Goal: Information Seeking & Learning: Compare options

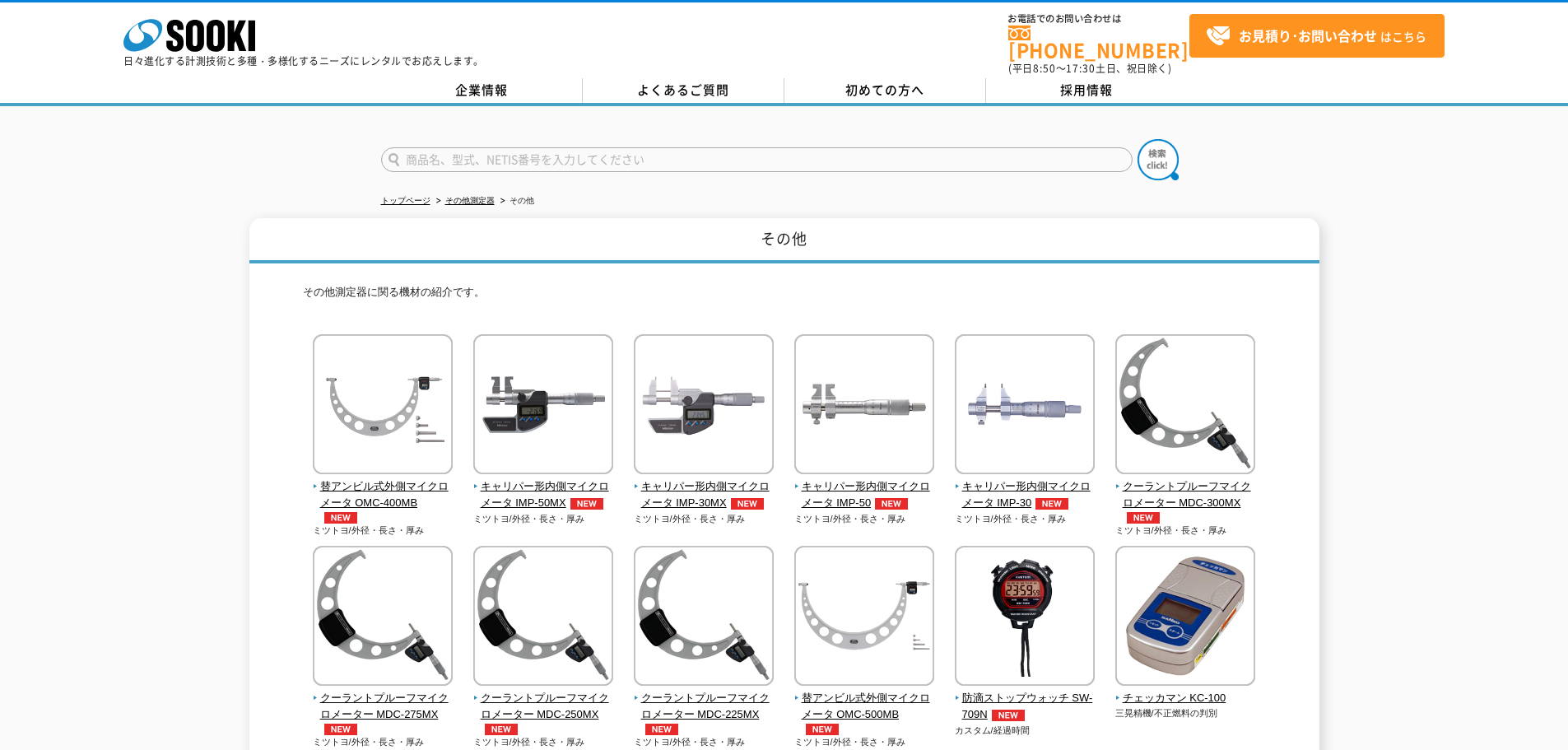
drag, startPoint x: 677, startPoint y: 409, endPoint x: 1473, endPoint y: 410, distance: 796.0
click at [693, 398] on img at bounding box center [704, 406] width 140 height 144
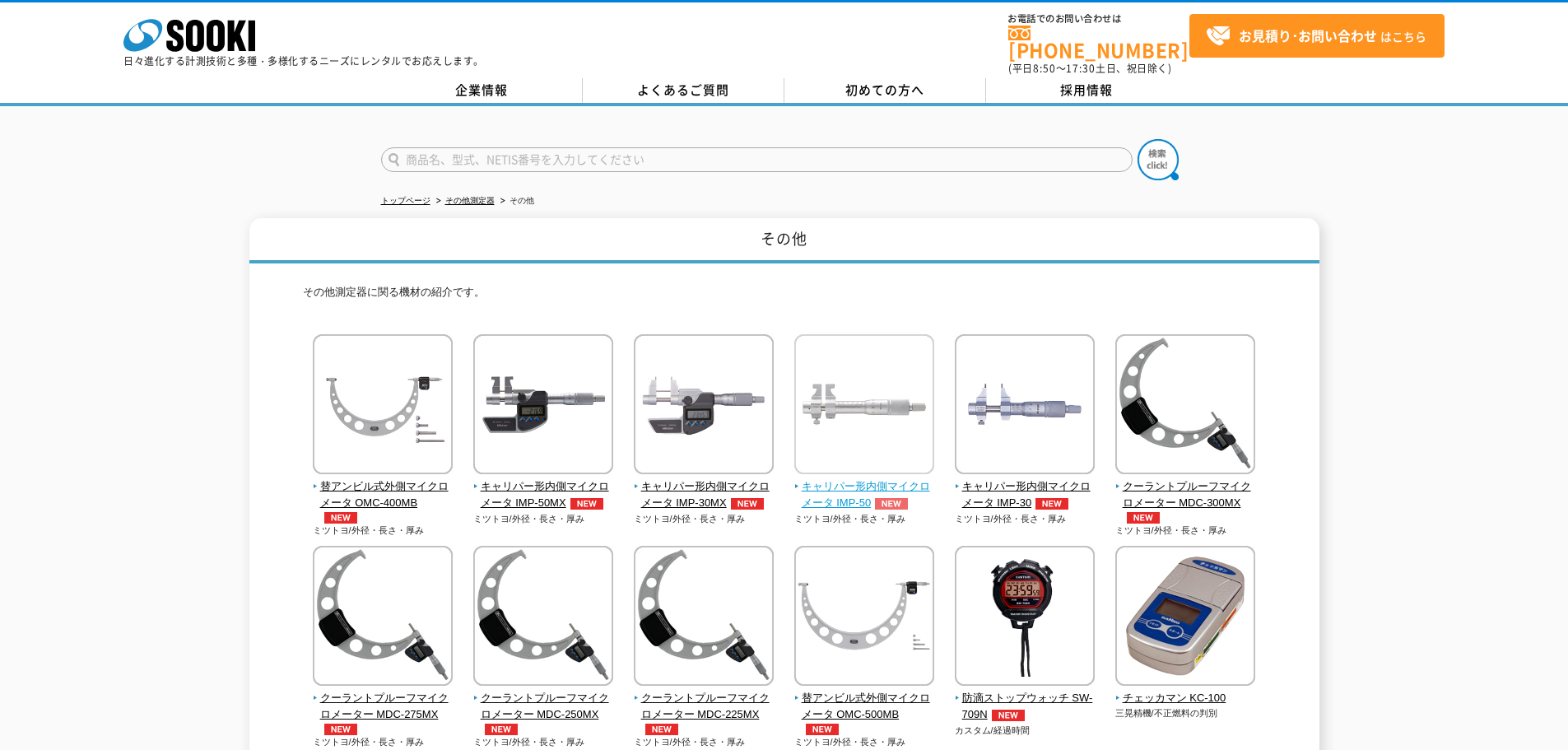
click at [881, 427] on img at bounding box center [864, 406] width 140 height 144
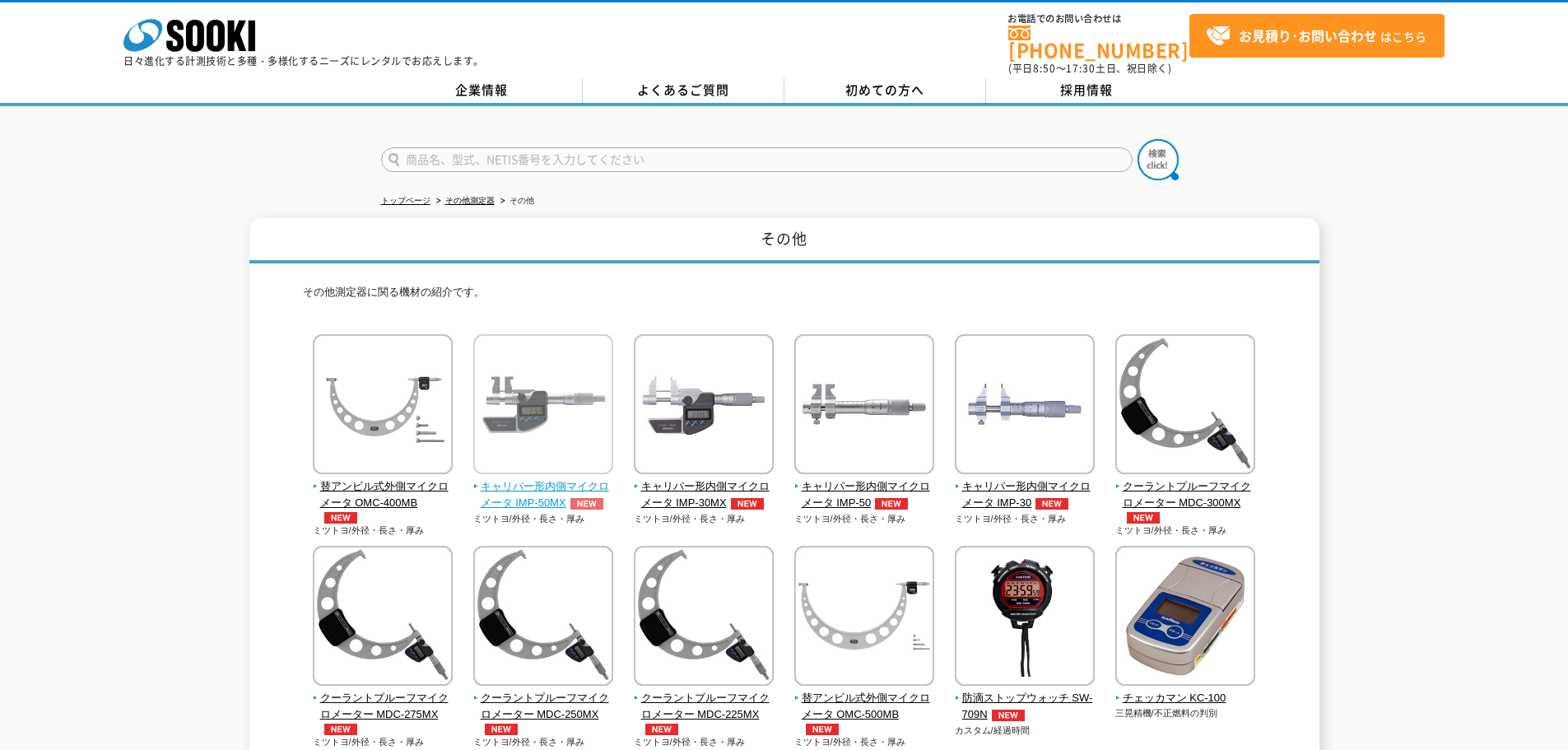
click at [554, 419] on img at bounding box center [544, 406] width 140 height 144
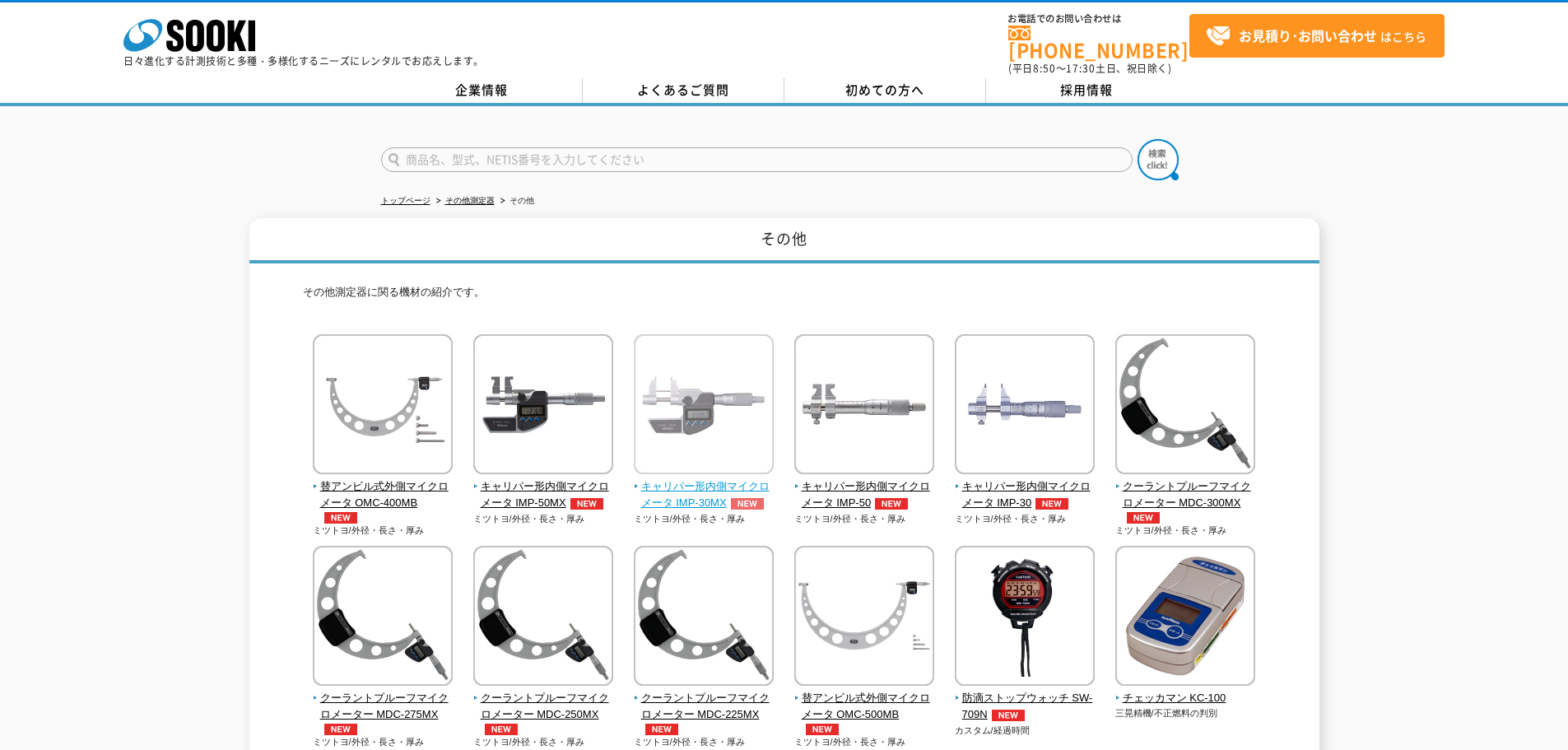
click at [722, 433] on img at bounding box center [704, 406] width 140 height 144
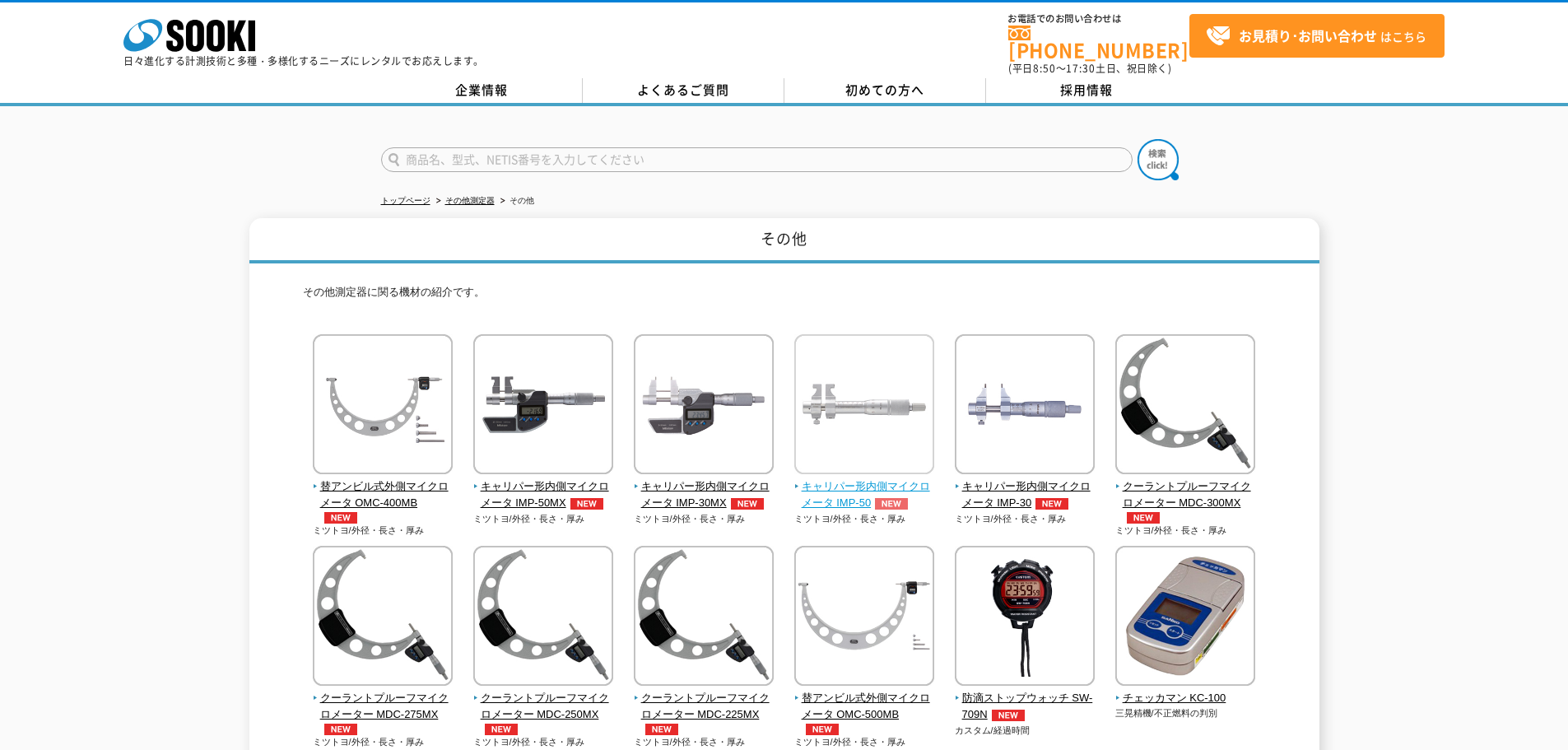
click at [835, 399] on img at bounding box center [864, 406] width 140 height 144
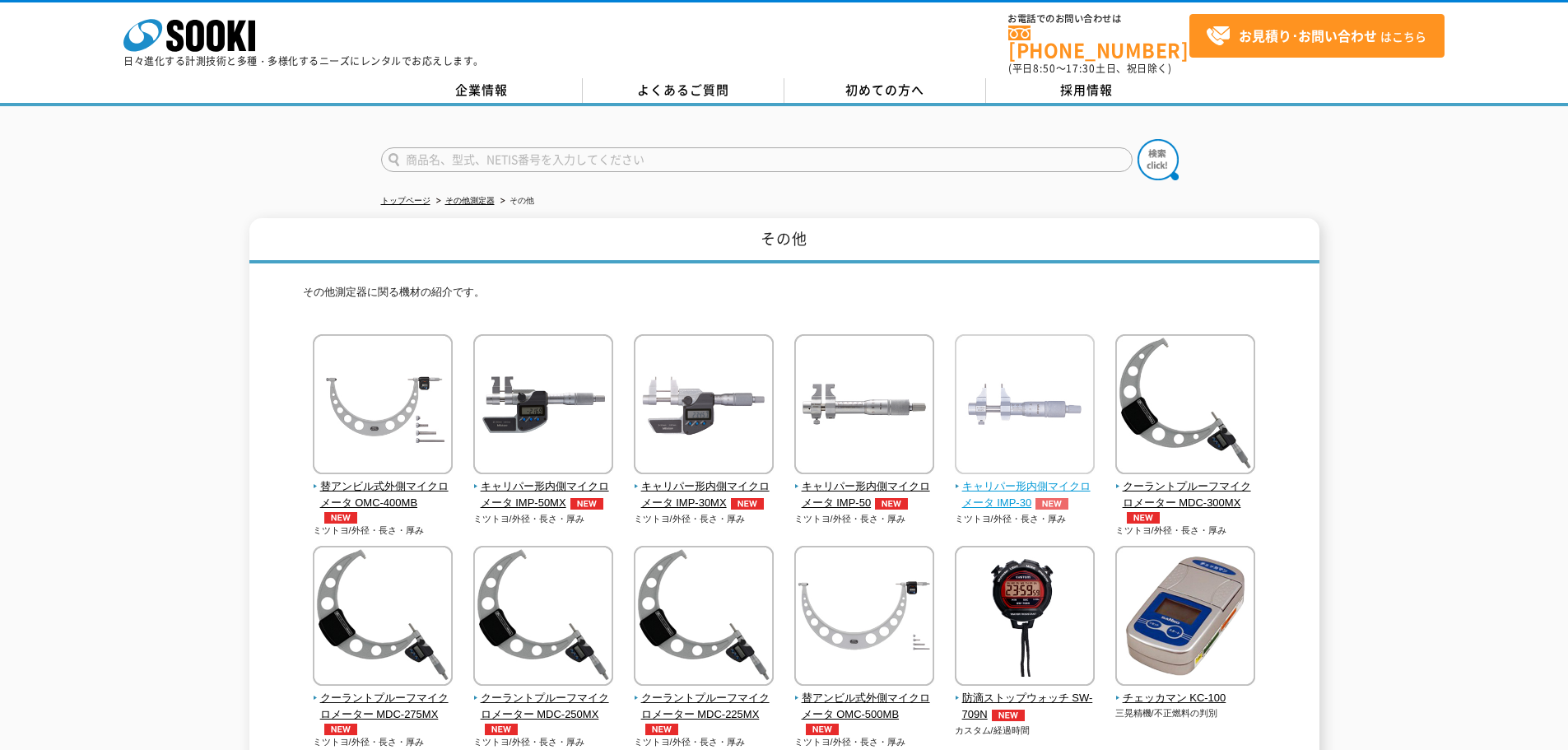
click at [1004, 415] on img at bounding box center [1025, 406] width 140 height 144
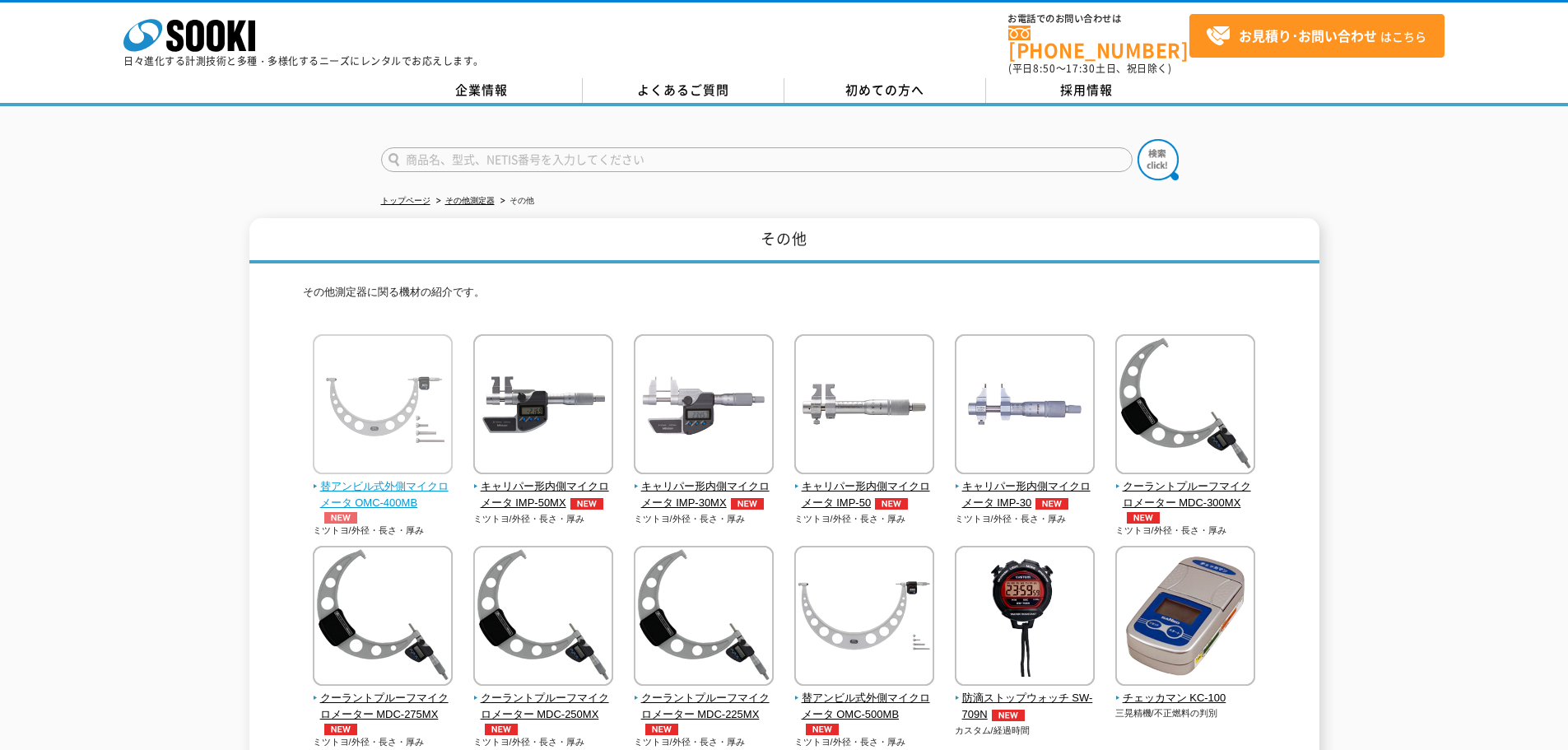
click at [401, 431] on img at bounding box center [383, 406] width 140 height 144
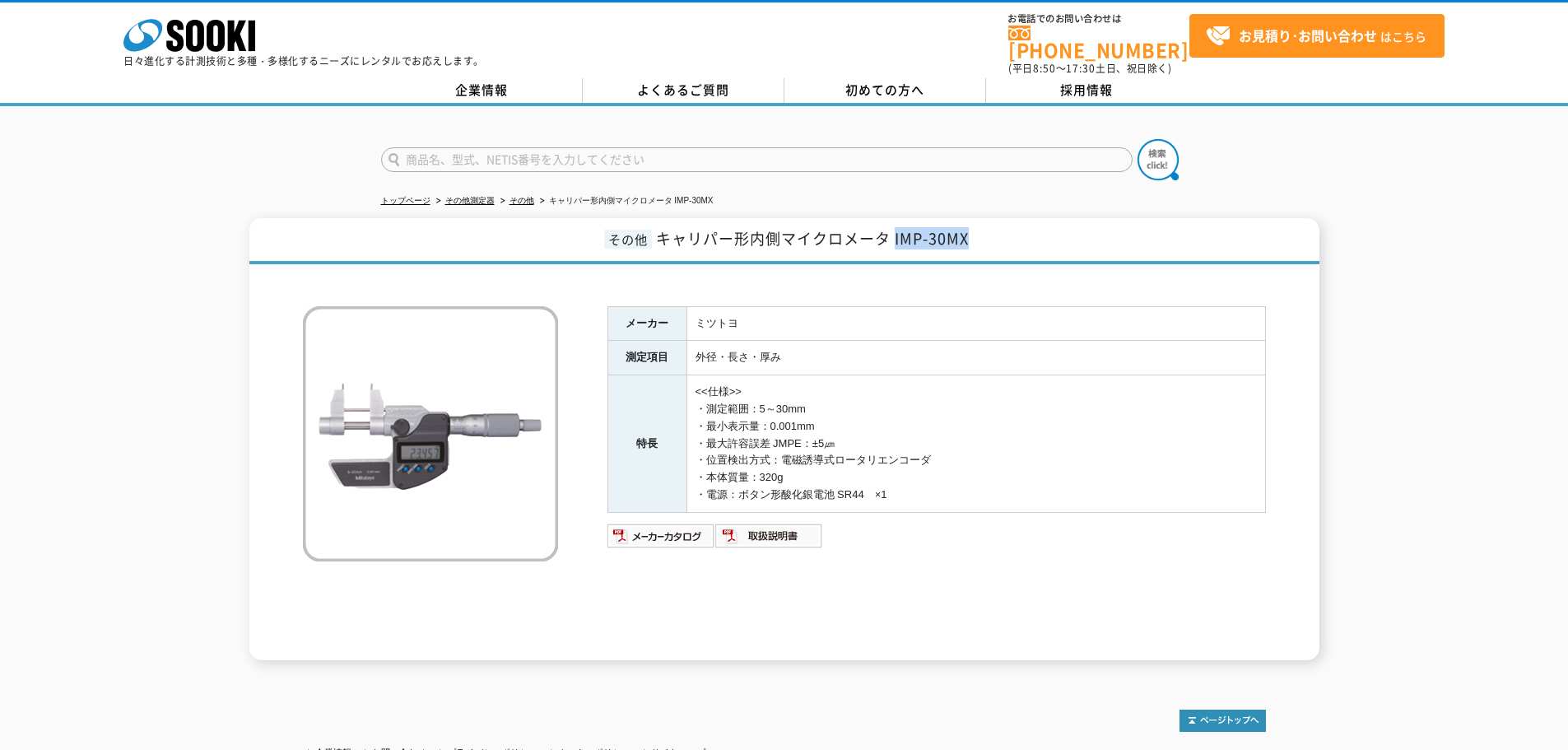
drag, startPoint x: 895, startPoint y: 231, endPoint x: 982, endPoint y: 229, distance: 87.0
click at [982, 229] on h1 "その他 キャリパー形内側マイクロメータ IMP-30MX" at bounding box center [785, 241] width 1071 height 46
copy span "IMP-30MX"
click at [89, 549] on div "その他 キャリパー形内側マイクロメータ IMP-30MX メーカー ミツトヨ 測定項目 外径・長さ・厚み 特長 <<仕様>> ・測定範囲：5～30mm ・最小…" at bounding box center [784, 439] width 1568 height 442
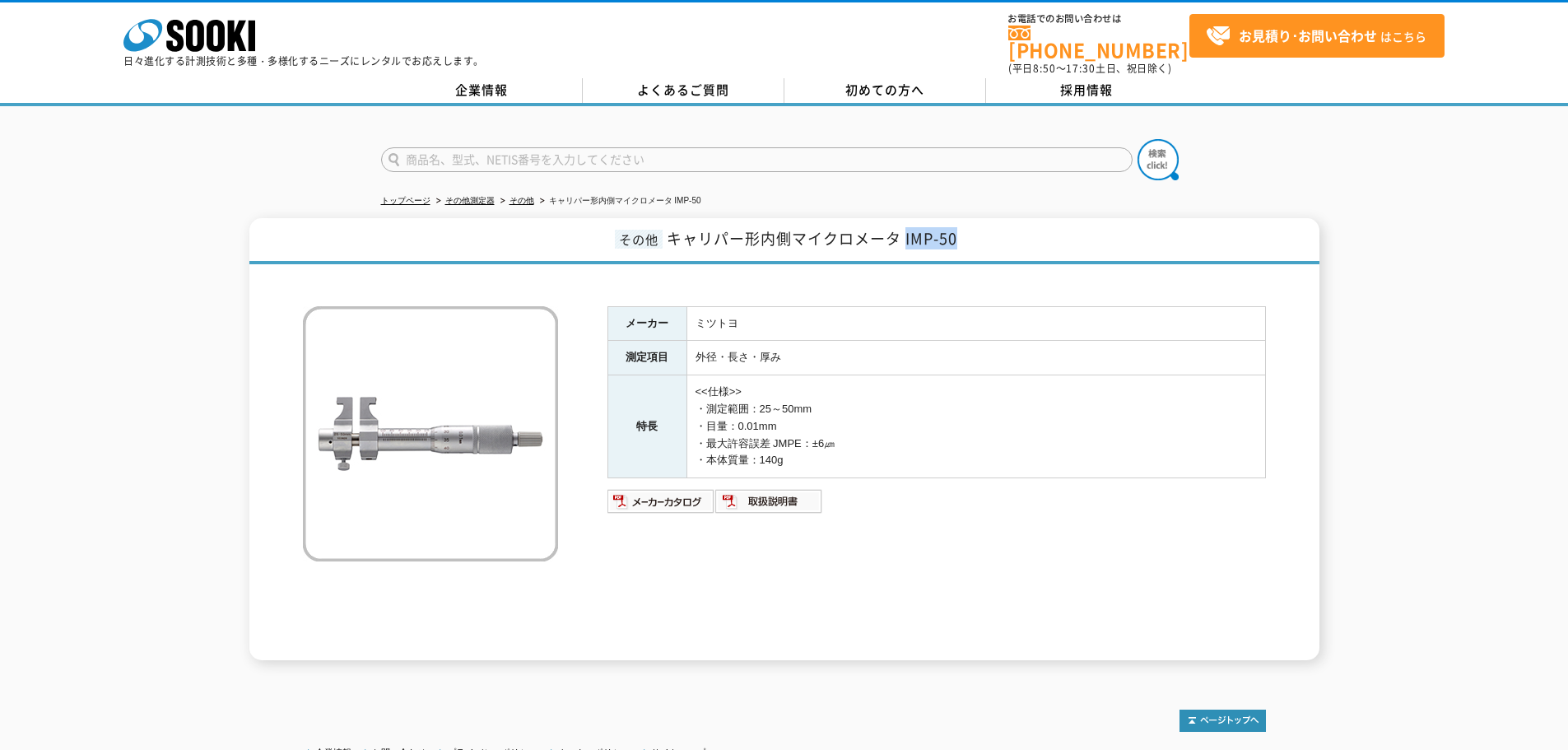
drag, startPoint x: 906, startPoint y: 227, endPoint x: 959, endPoint y: 226, distance: 53.0
click at [959, 226] on h1 "その他 キャリパー形内側マイクロメータ IMP-50" at bounding box center [785, 241] width 1071 height 46
copy span "IMP-50"
click at [23, 617] on div "その他 キャリパー形内側マイクロメータ IMP-50 メーカー ミツトヨ 測定項目 外径・長さ・厚み 特長 <<仕様>> ・測定範囲：25～50mm ・目量：…" at bounding box center [784, 439] width 1568 height 442
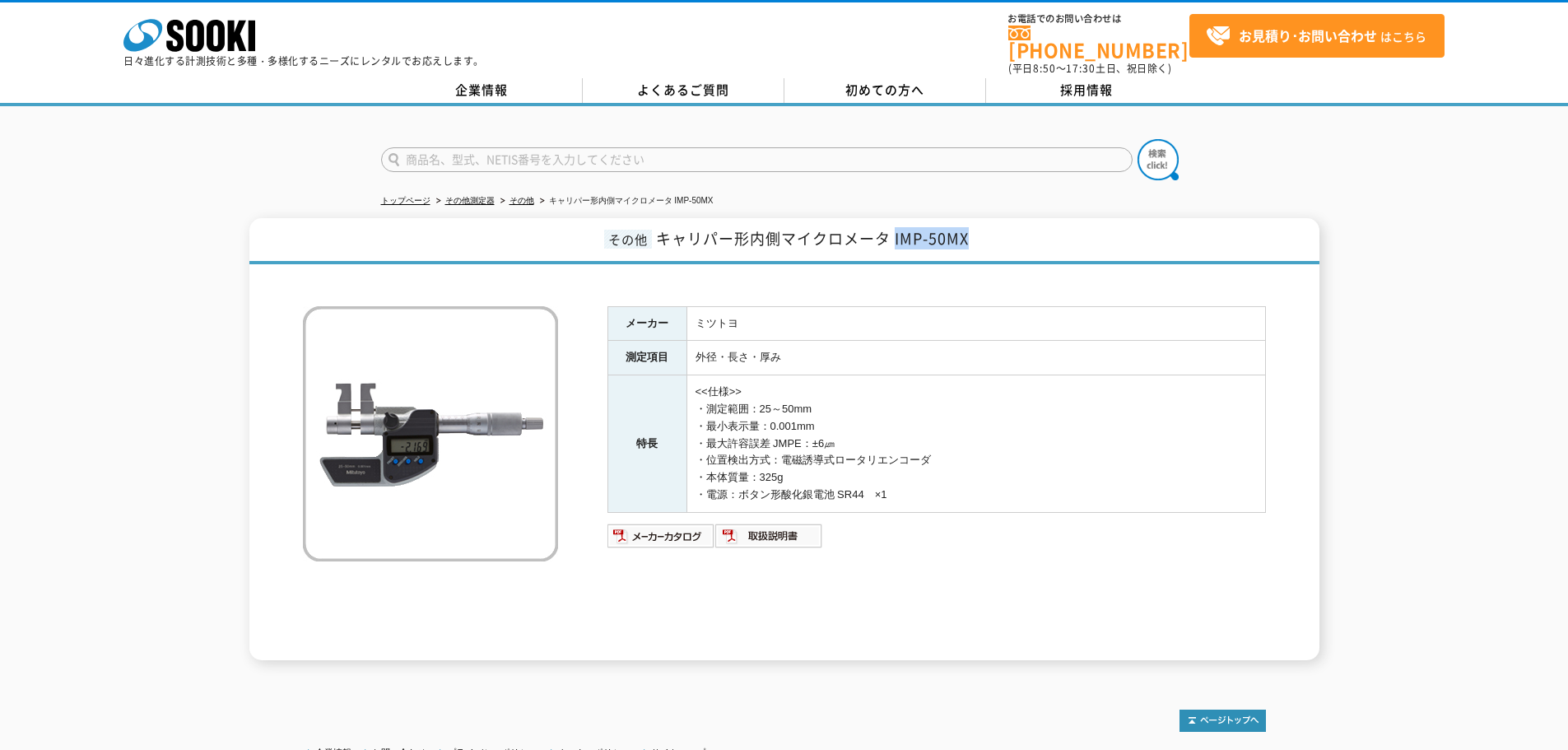
drag, startPoint x: 896, startPoint y: 227, endPoint x: 996, endPoint y: 229, distance: 100.0
click at [996, 229] on h1 "その他 キャリパー形内側マイクロメータ IMP-50MX" at bounding box center [785, 241] width 1071 height 46
copy span "IMP-50MX"
click at [96, 570] on div "その他 キャリパー形内側マイクロメータ IMP-50MX メーカー ミツトヨ 測定項目 外径・長さ・厚み 特長 <<仕様>> ・測定範囲：25～50mm ・最…" at bounding box center [784, 439] width 1568 height 442
click at [188, 461] on div "その他 キャリパー形内側マイクロメータ IMP-50MX メーカー ミツトヨ 測定項目 外径・長さ・厚み 特長 <<仕様>> ・測定範囲：25～50mm ・最…" at bounding box center [784, 439] width 1568 height 442
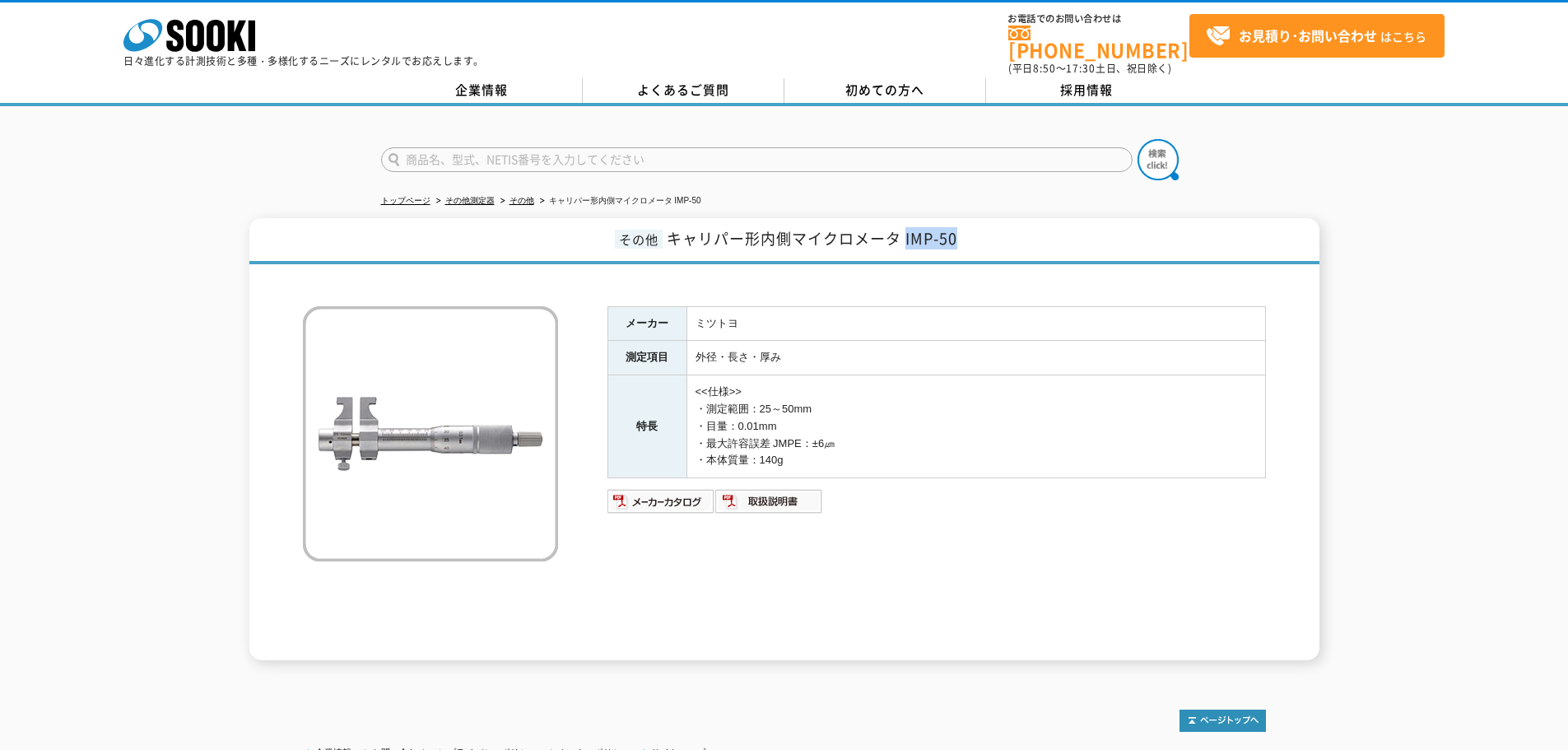
drag, startPoint x: 905, startPoint y: 227, endPoint x: 978, endPoint y: 227, distance: 73.0
click at [978, 227] on h1 "その他 キャリパー形内側マイクロメータ IMP-50" at bounding box center [785, 241] width 1071 height 46
copy span "IMP-50"
click at [187, 539] on div "その他 キャリパー形内側マイクロメータ IMP-50 メーカー ミツトヨ 測定項目 外径・長さ・厚み 特長 <<仕様>> ・測定範囲：25～50mm ・目量：…" at bounding box center [784, 439] width 1568 height 442
drag, startPoint x: 906, startPoint y: 232, endPoint x: 975, endPoint y: 230, distance: 69.0
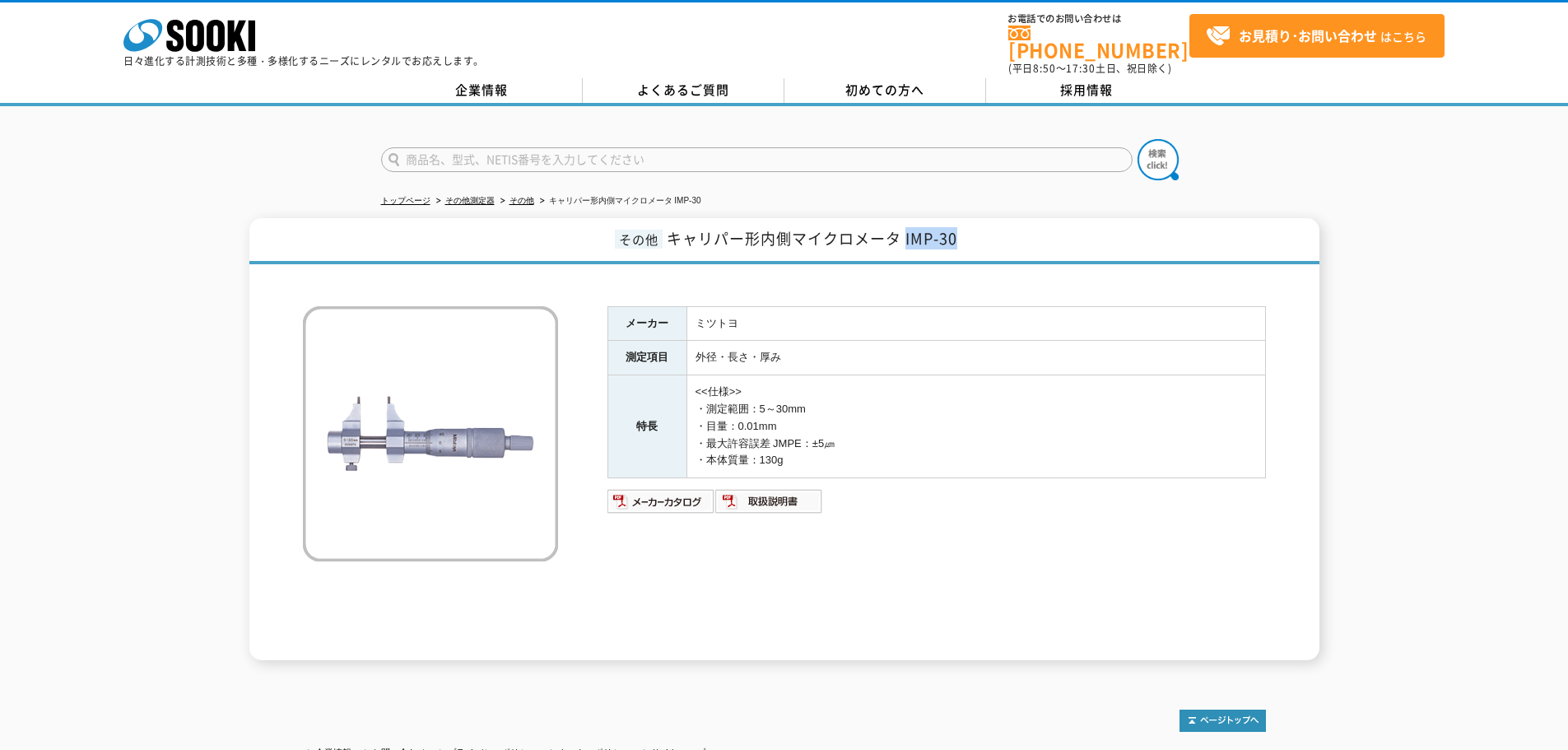
click at [975, 230] on h1 "その他 キャリパー形内側マイクロメータ IMP-30" at bounding box center [785, 241] width 1071 height 46
copy span "IMP-30"
click at [151, 520] on div "その他 キャリパー形内側マイクロメータ IMP-30 メーカー ミツトヨ 測定項目 外径・長さ・厚み 特長 <<仕様>> ・測定範囲：5～30mm ・目量：0…" at bounding box center [784, 439] width 1568 height 442
click at [143, 602] on div "その他 キャリパー形内側マイクロメータ IMP-30 メーカー ミツトヨ 測定項目 外径・長さ・厚み 特長 <<仕様>> ・測定範囲：5～30mm ・目量：0…" at bounding box center [784, 439] width 1568 height 442
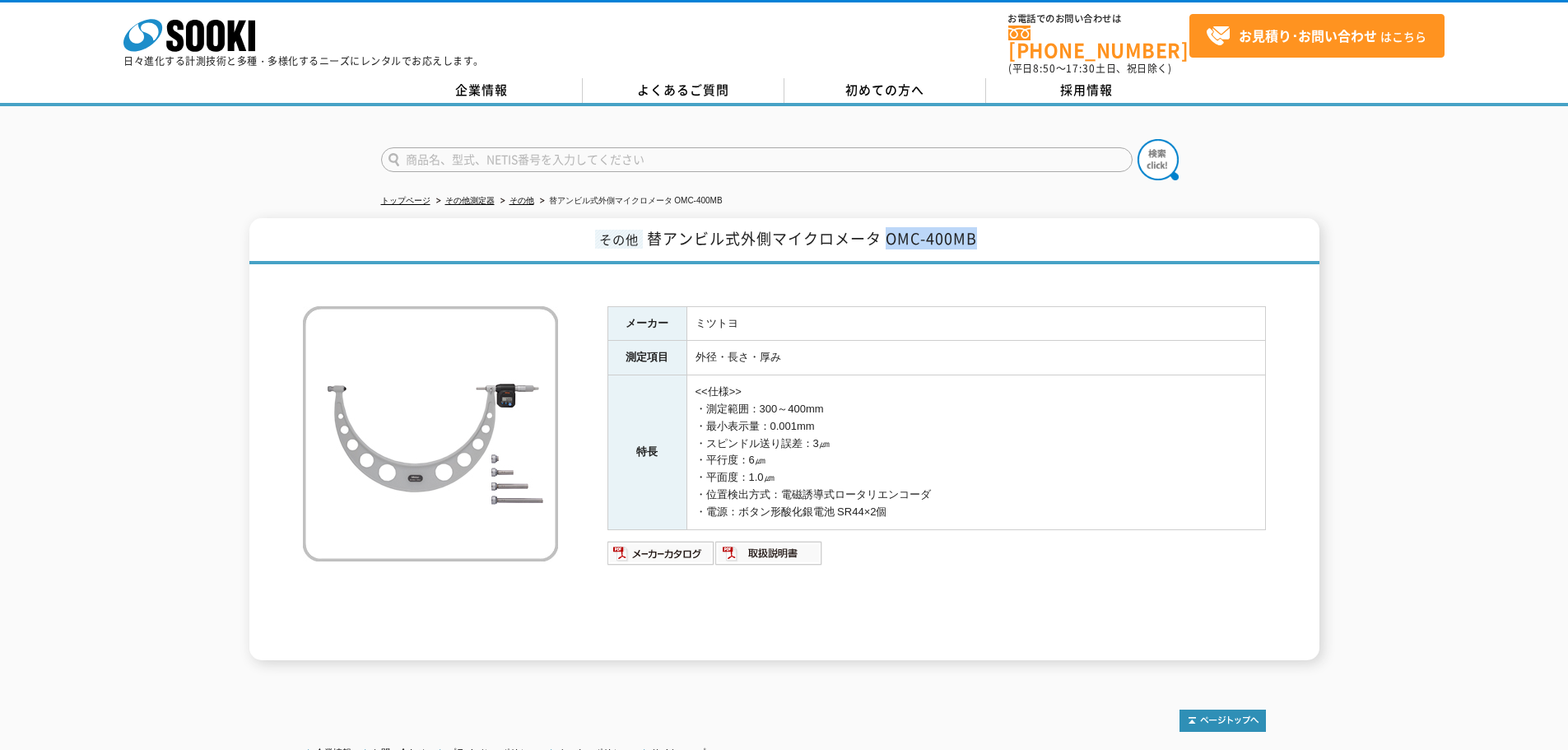
drag, startPoint x: 887, startPoint y: 230, endPoint x: 1007, endPoint y: 231, distance: 120.0
click at [1007, 231] on h1 "その他 替アンビル式外側マイクロメータ OMC-400MB" at bounding box center [785, 241] width 1071 height 46
copy span "OMC-400MB"
click at [136, 512] on div "その他 替アンビル式外側マイクロメータ OMC-400MB メーカー ミツトヨ 測定項目 外径・長さ・厚み 特長 <<仕様>> ・測定範囲：300～400mm…" at bounding box center [784, 439] width 1568 height 442
drag, startPoint x: 200, startPoint y: 484, endPoint x: 225, endPoint y: 486, distance: 25.1
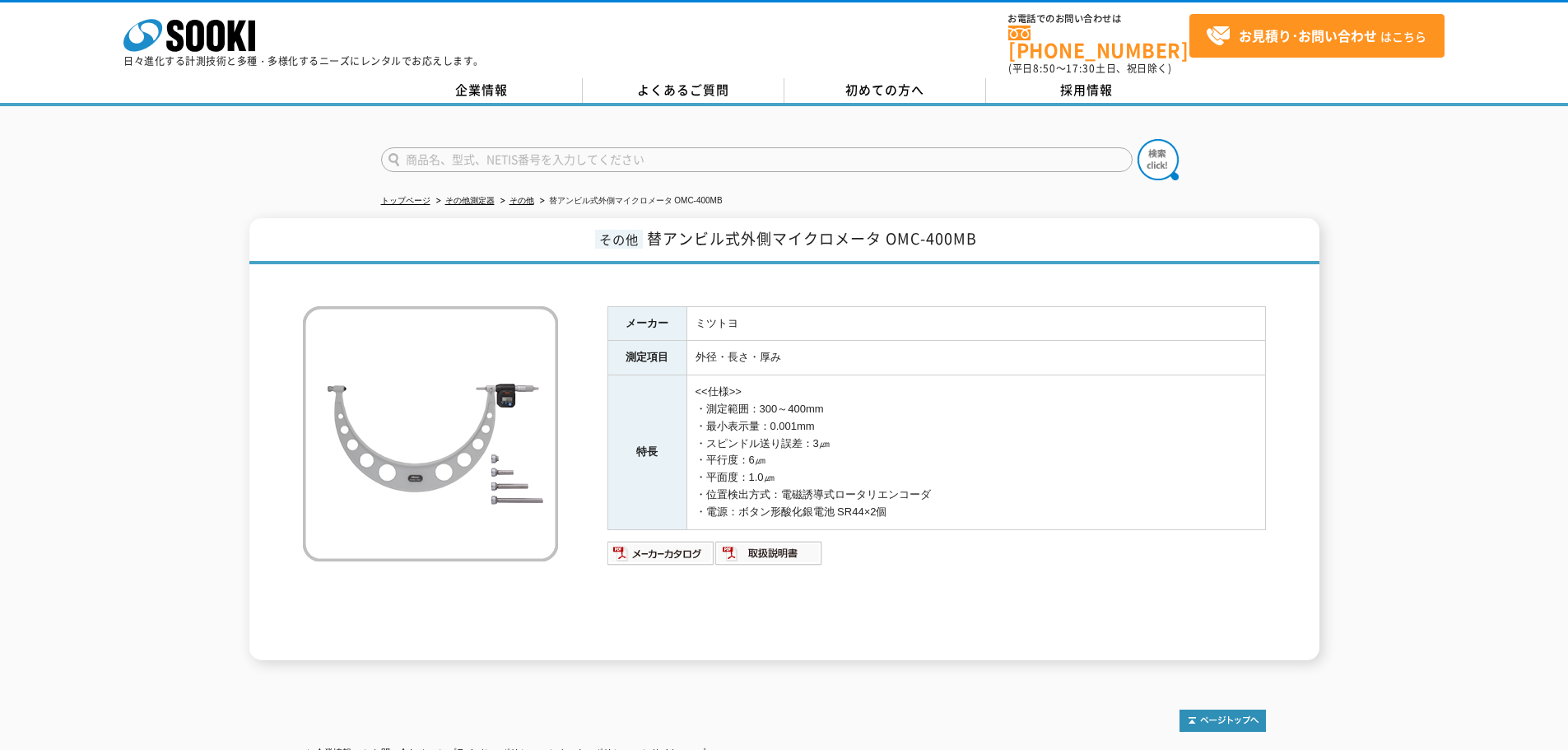
click at [200, 484] on div "その他 替アンビル式外側マイクロメータ OMC-400MB メーカー ミツトヨ 測定項目 外径・長さ・厚み 特長 <<仕様>> ・測定範囲：300～400mm…" at bounding box center [784, 439] width 1568 height 442
